Goal: Task Accomplishment & Management: Use online tool/utility

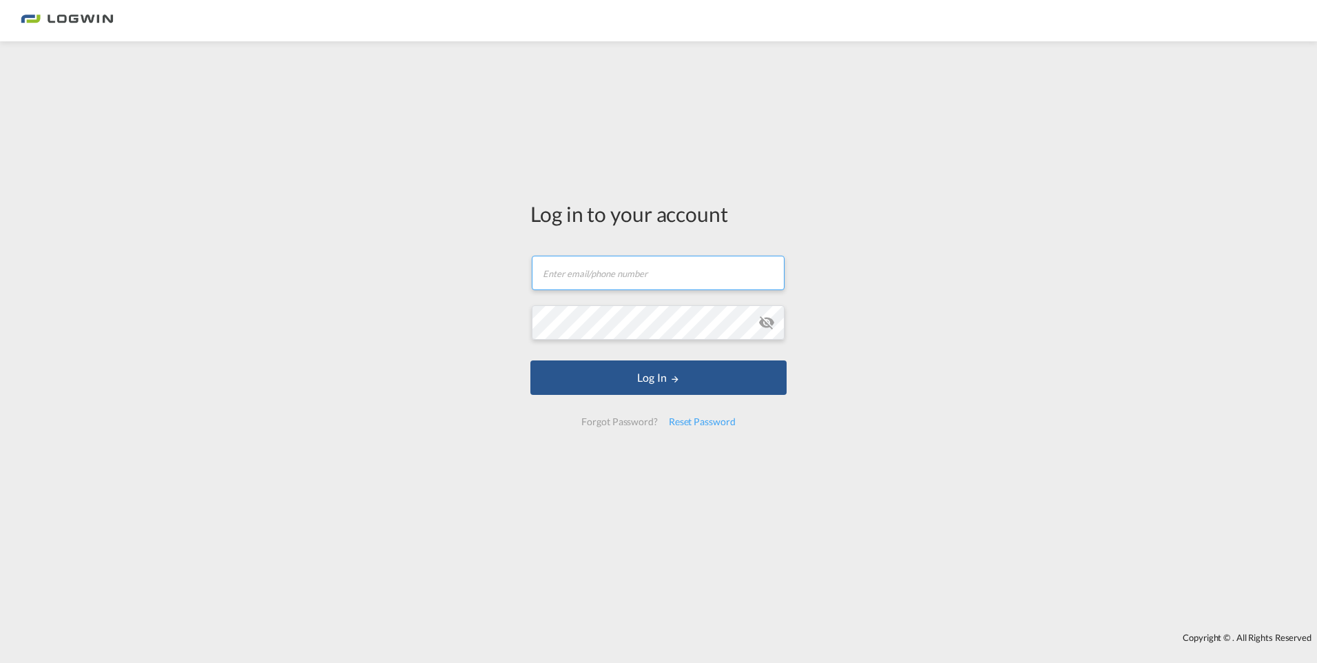
click at [625, 265] on input "text" at bounding box center [658, 273] width 253 height 34
type input "[PERSON_NAME][EMAIL_ADDRESS][DOMAIN_NAME]"
click at [531, 360] on button "Log In" at bounding box center [659, 377] width 256 height 34
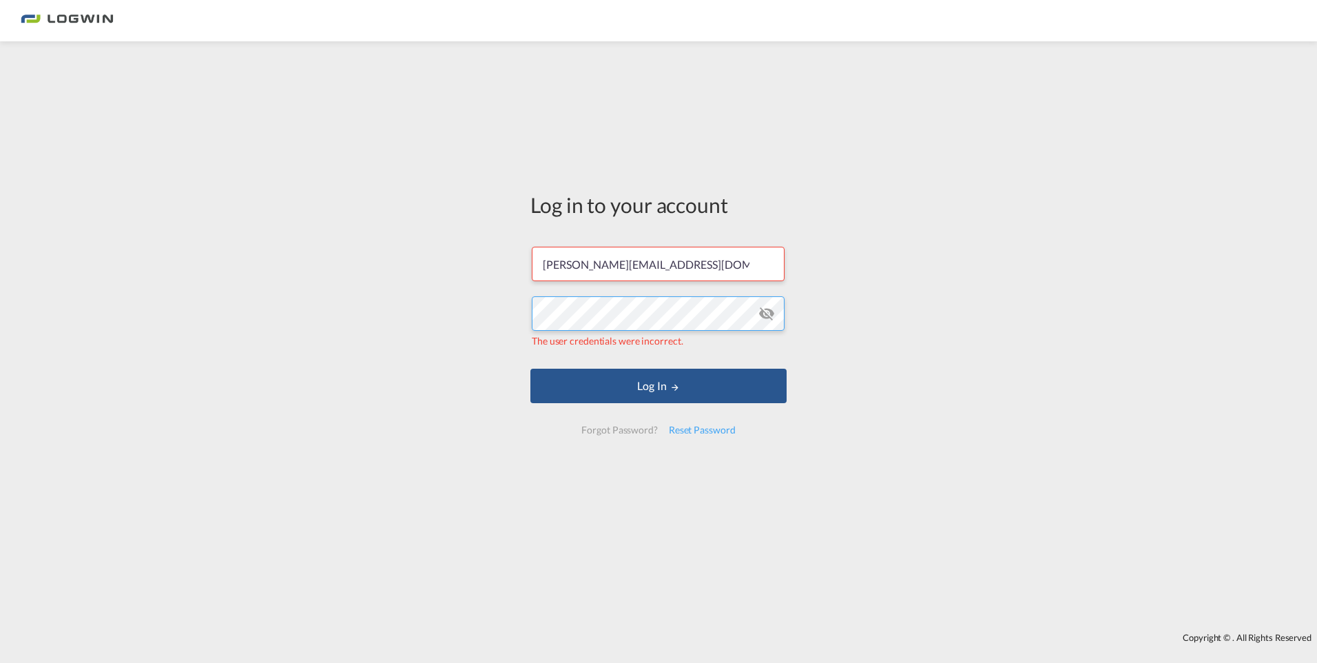
click at [531, 369] on button "Log In" at bounding box center [659, 386] width 256 height 34
